Goal: Contribute content

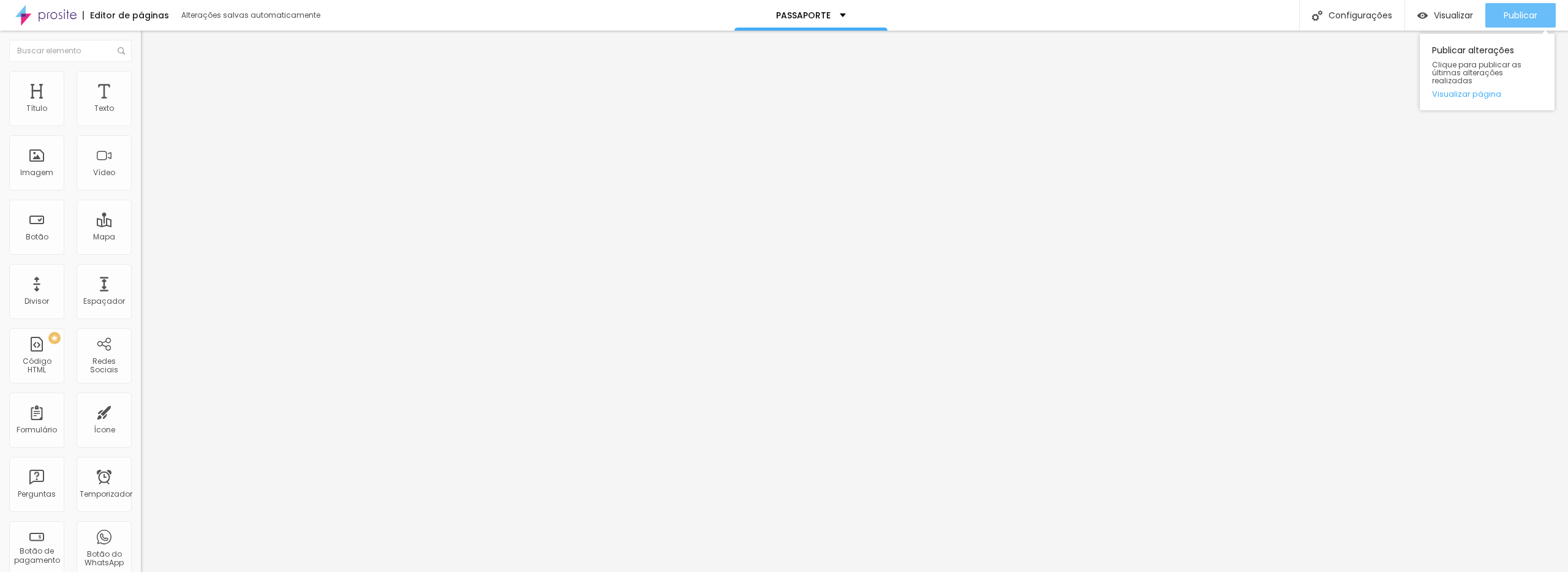
click at [1517, 26] on div "Publicar" at bounding box center [1520, 15] width 34 height 25
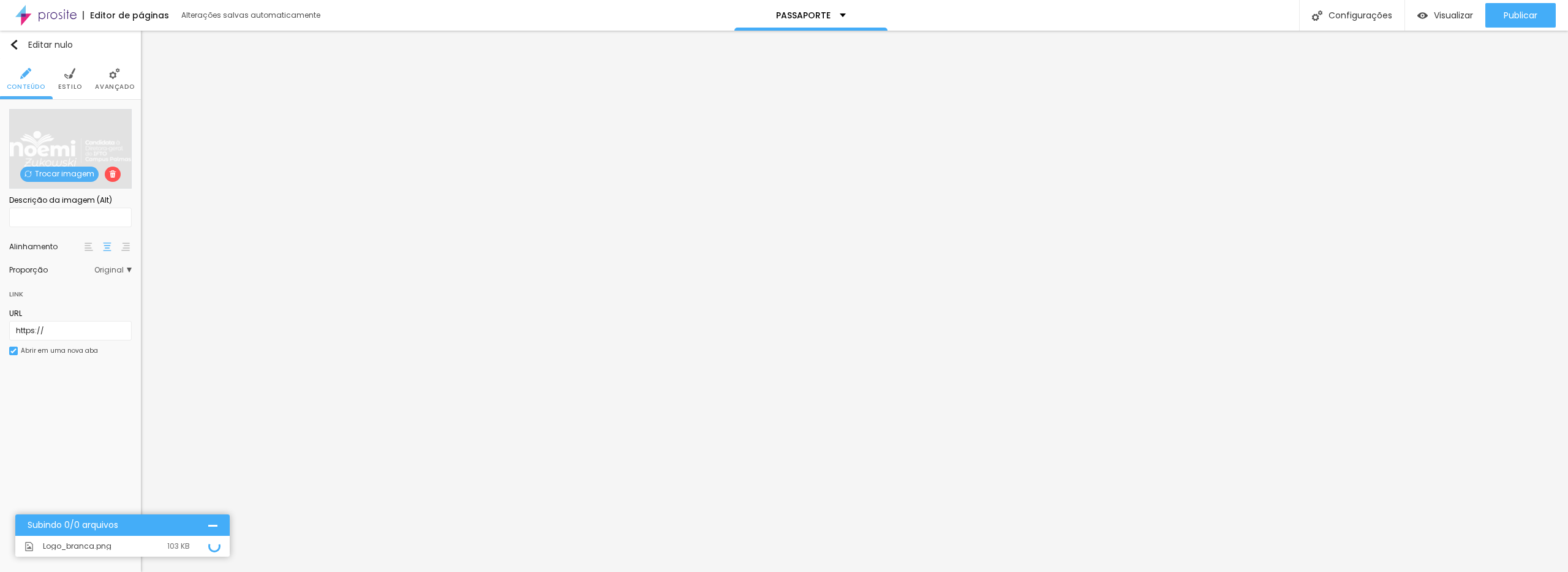
click at [74, 73] on img at bounding box center [69, 73] width 11 height 11
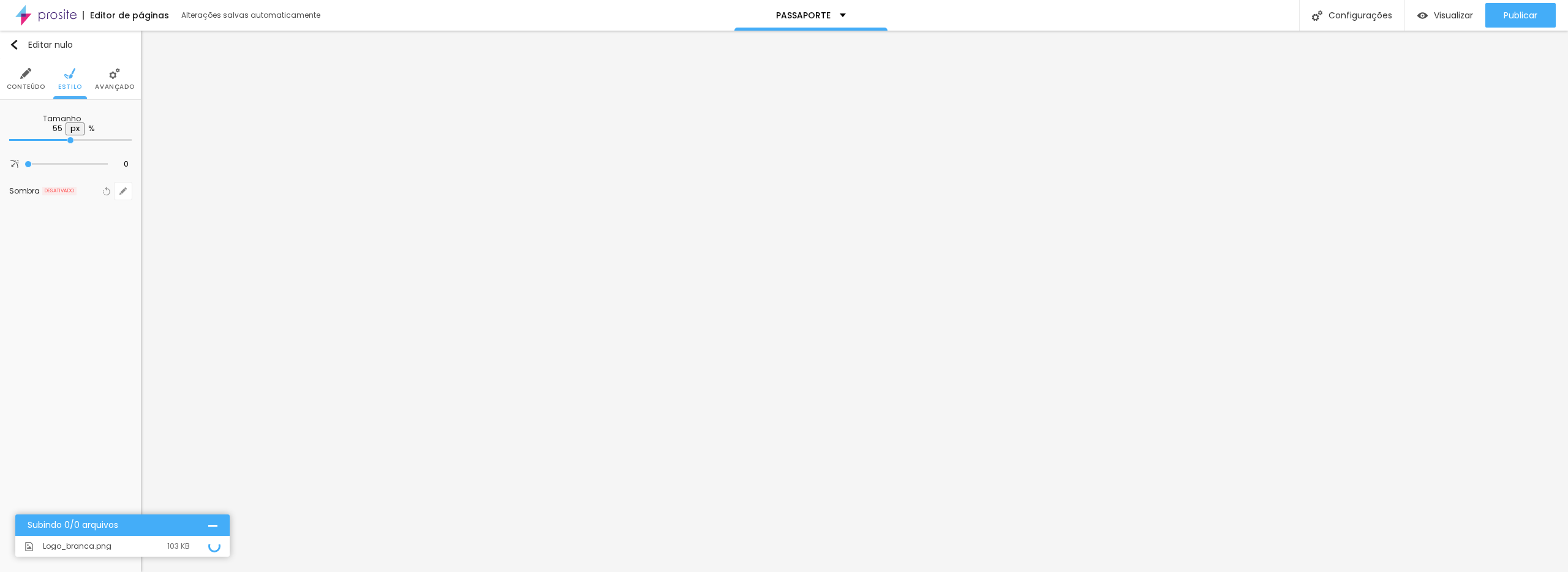
type input "50"
type input "45"
type input "35"
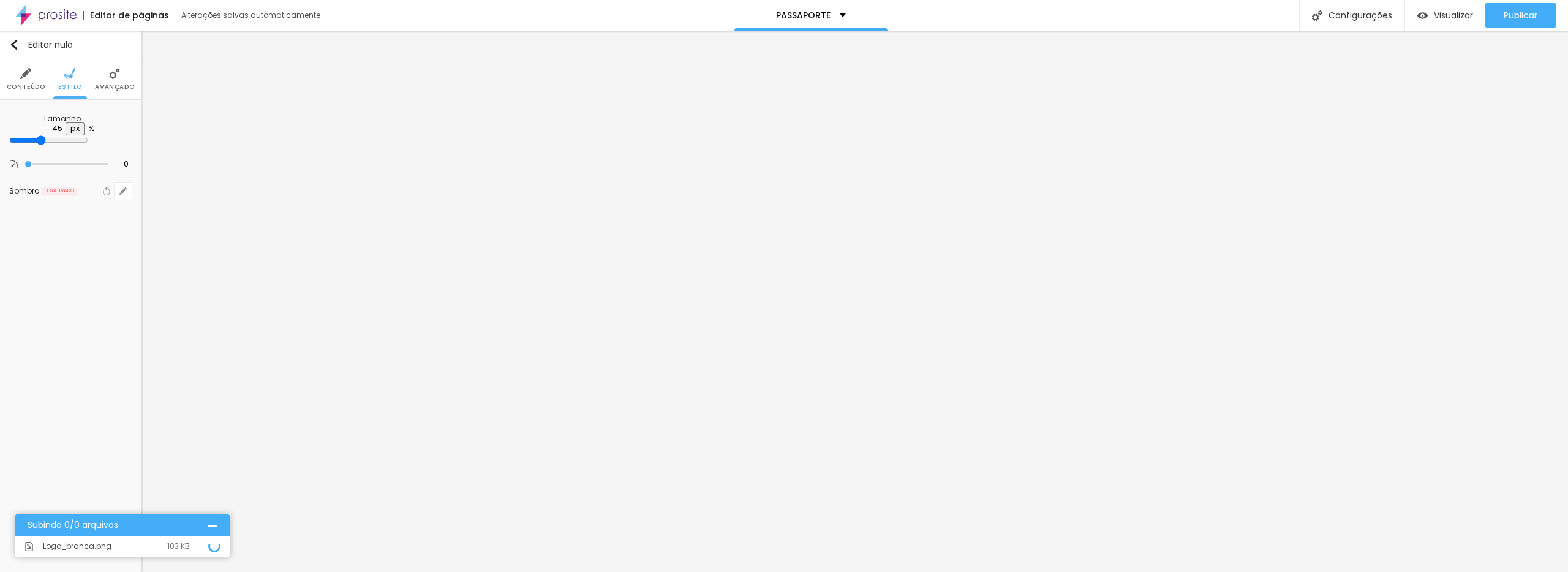
type input "35"
type input "40"
type input "45"
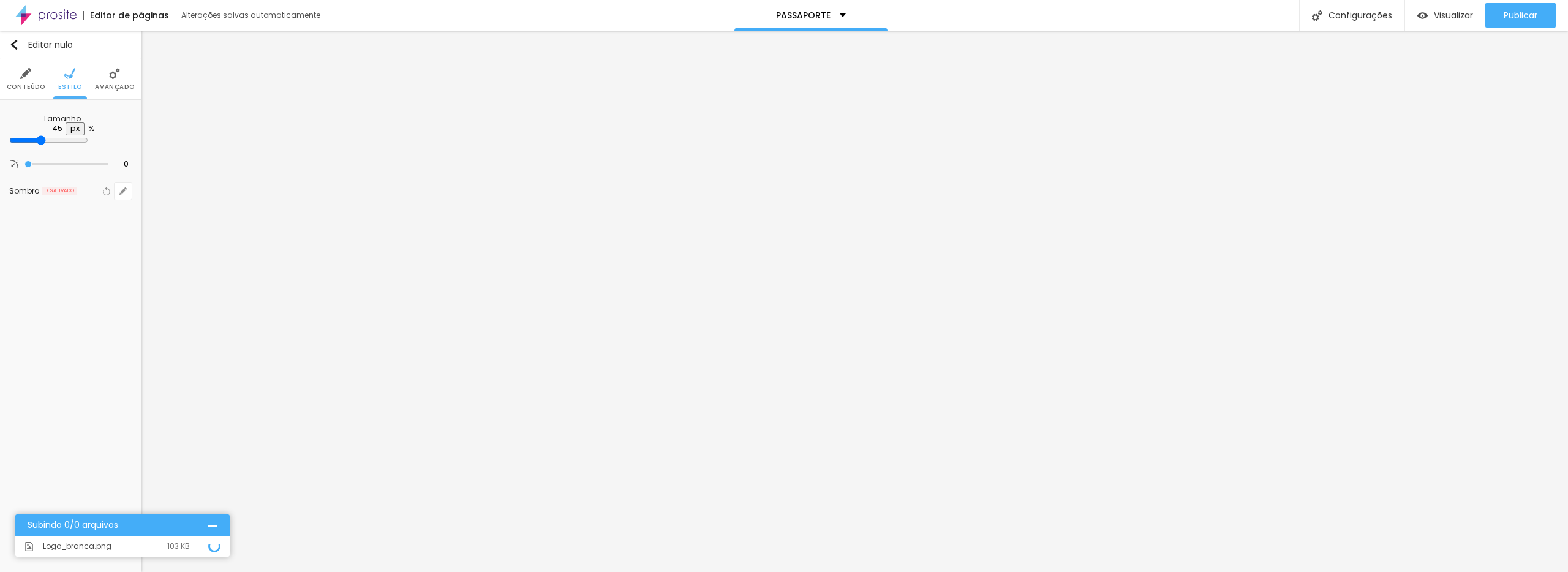
type input "40"
drag, startPoint x: 71, startPoint y: 133, endPoint x: 124, endPoint y: 182, distance: 72.2
type input "40"
click at [54, 136] on input "range" at bounding box center [48, 140] width 79 height 10
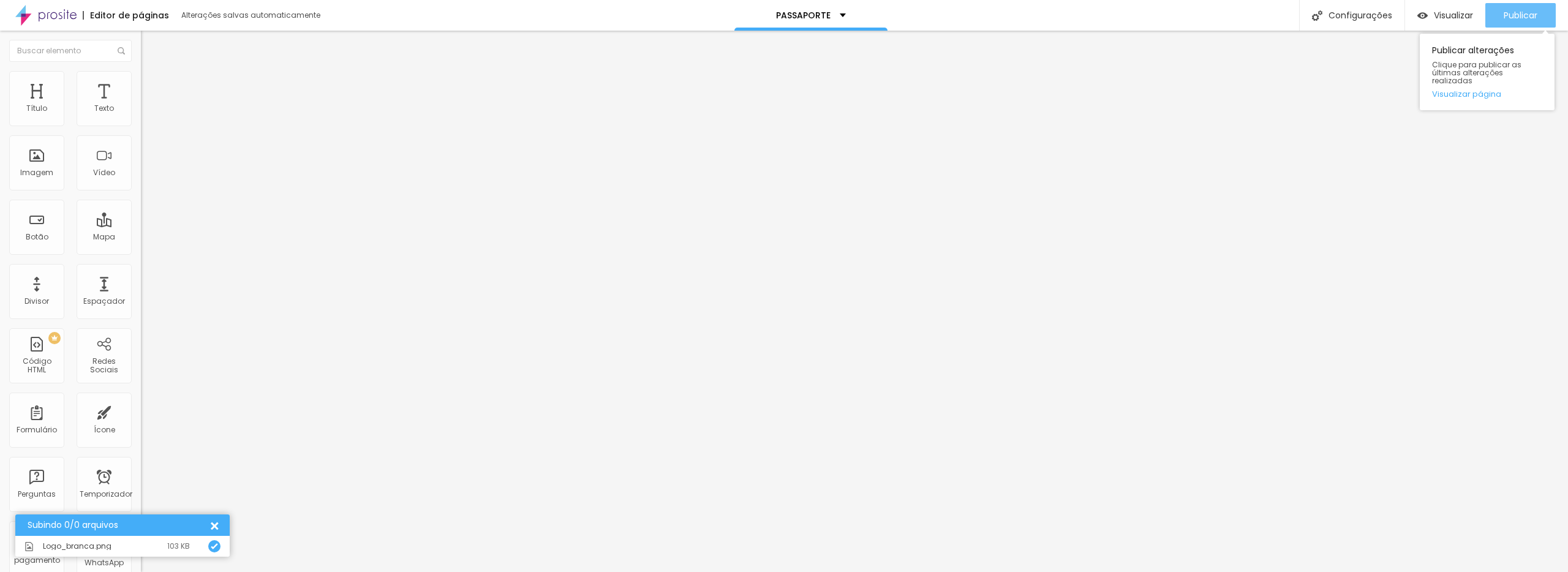
click at [1536, 22] on div "Publicar" at bounding box center [1520, 15] width 34 height 25
